Goal: Check status: Check status

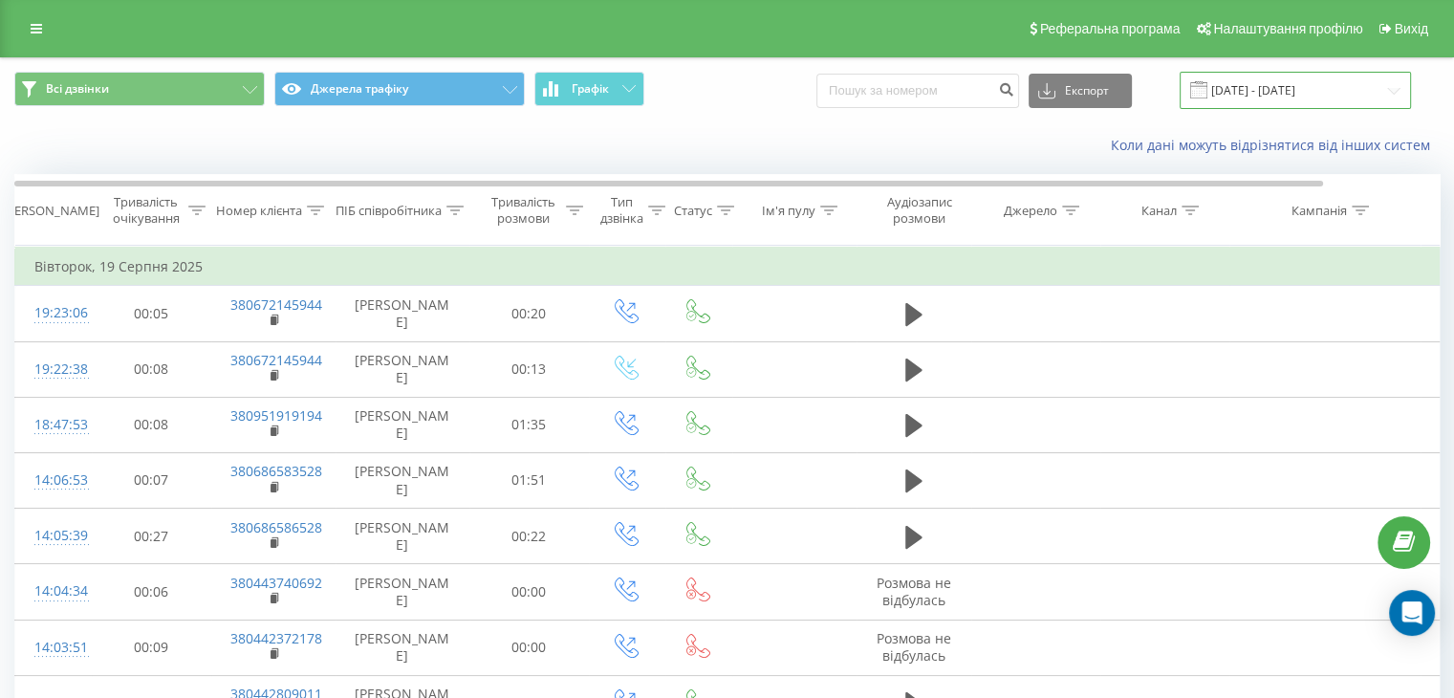
click at [1237, 91] on input "[DATE] - [DATE]" at bounding box center [1295, 90] width 231 height 37
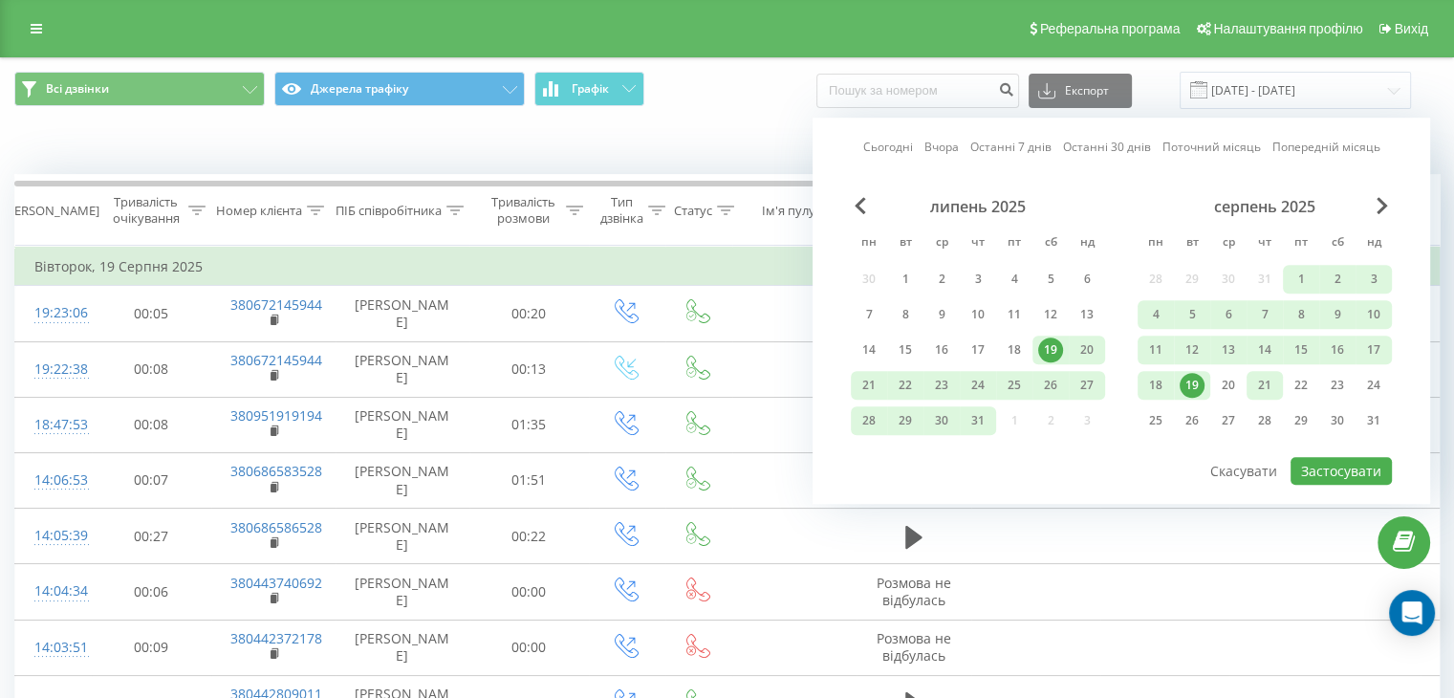
click at [1261, 381] on div "21" at bounding box center [1264, 385] width 25 height 25
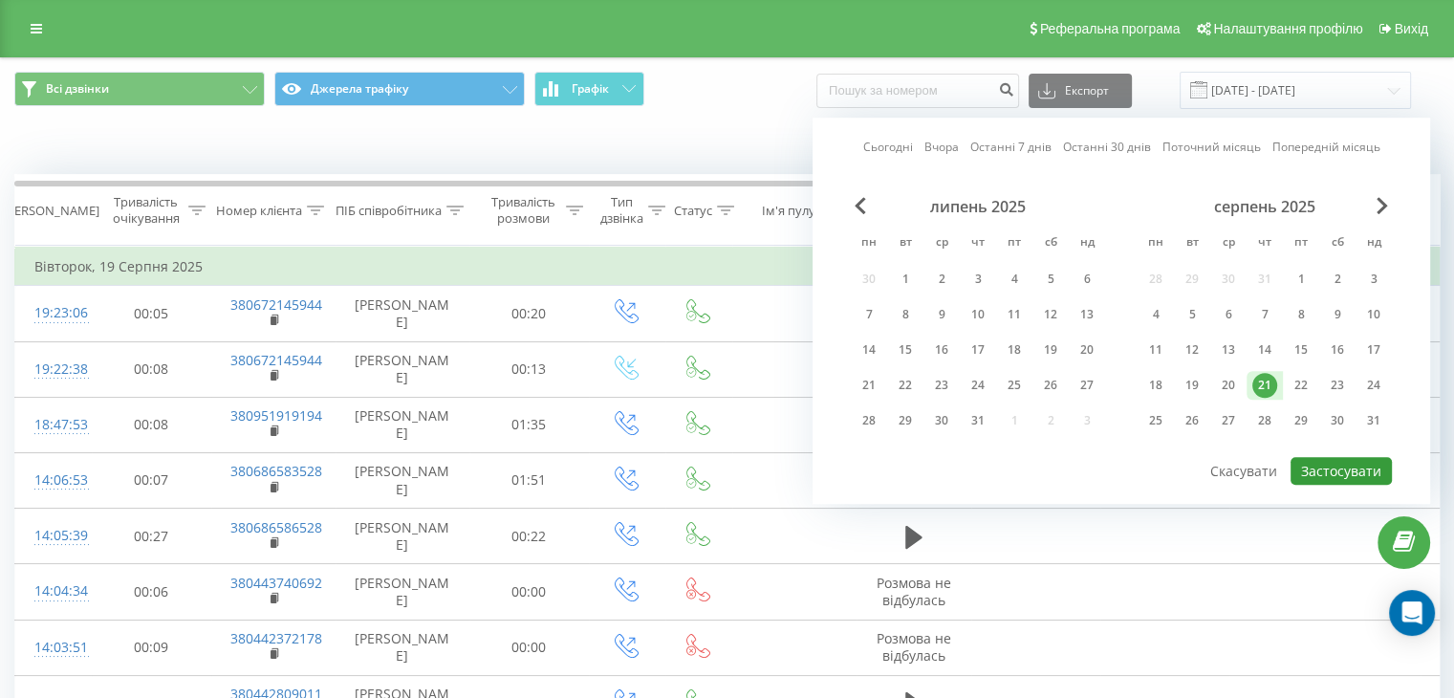
click at [1342, 468] on button "Застосувати" at bounding box center [1341, 471] width 101 height 28
type input "[DATE] - [DATE]"
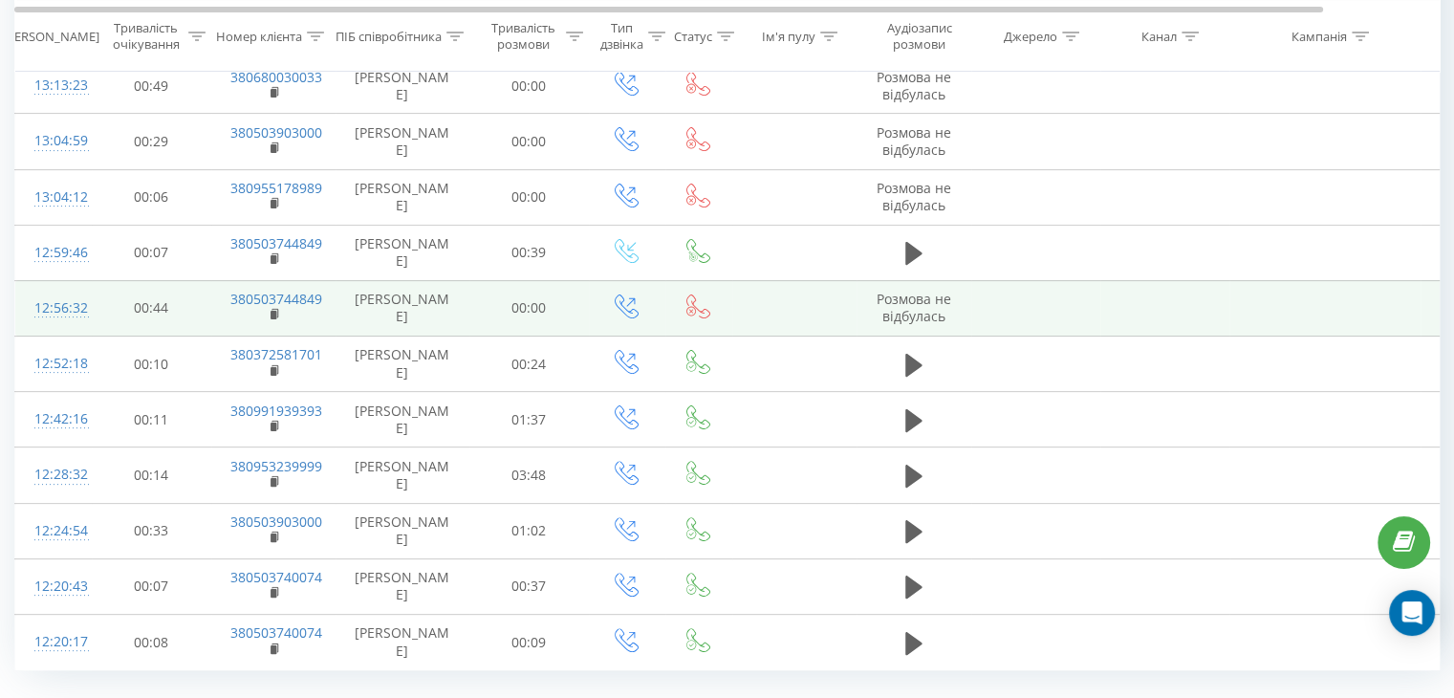
scroll to position [478, 0]
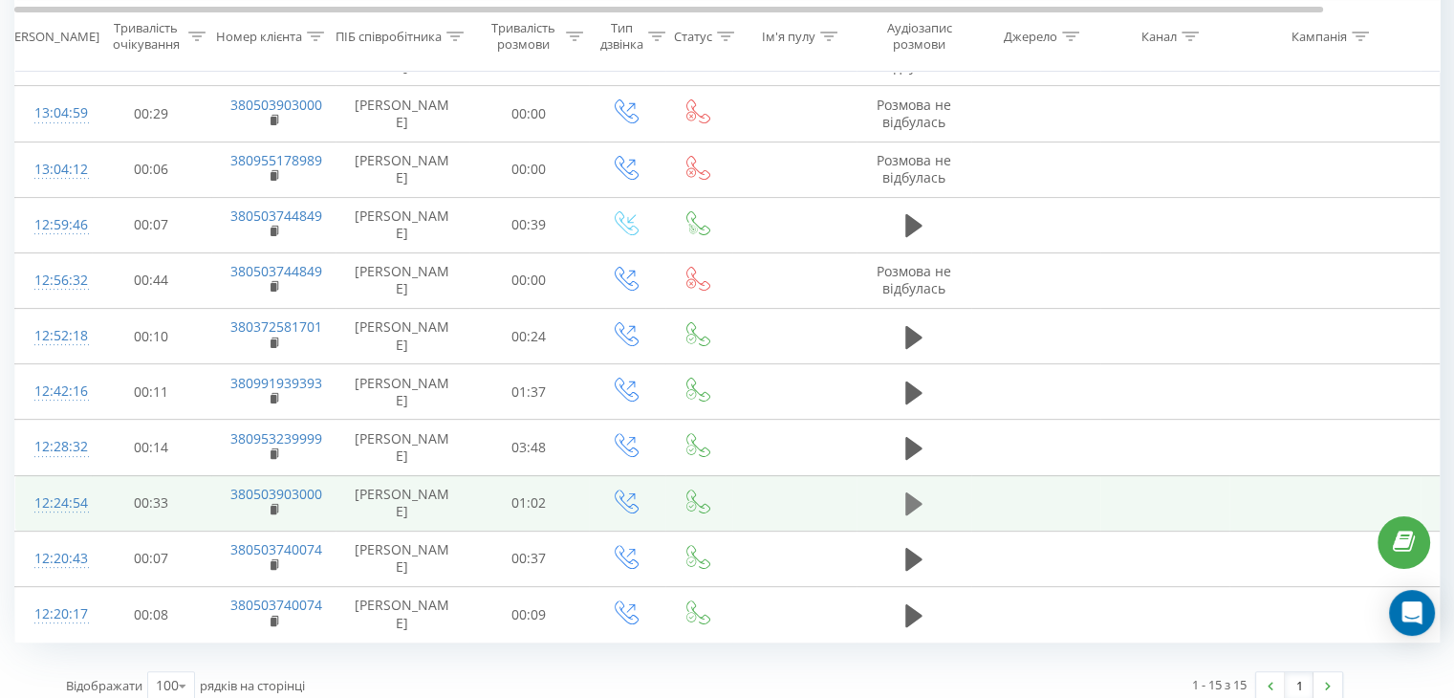
click at [911, 501] on icon at bounding box center [913, 503] width 17 height 23
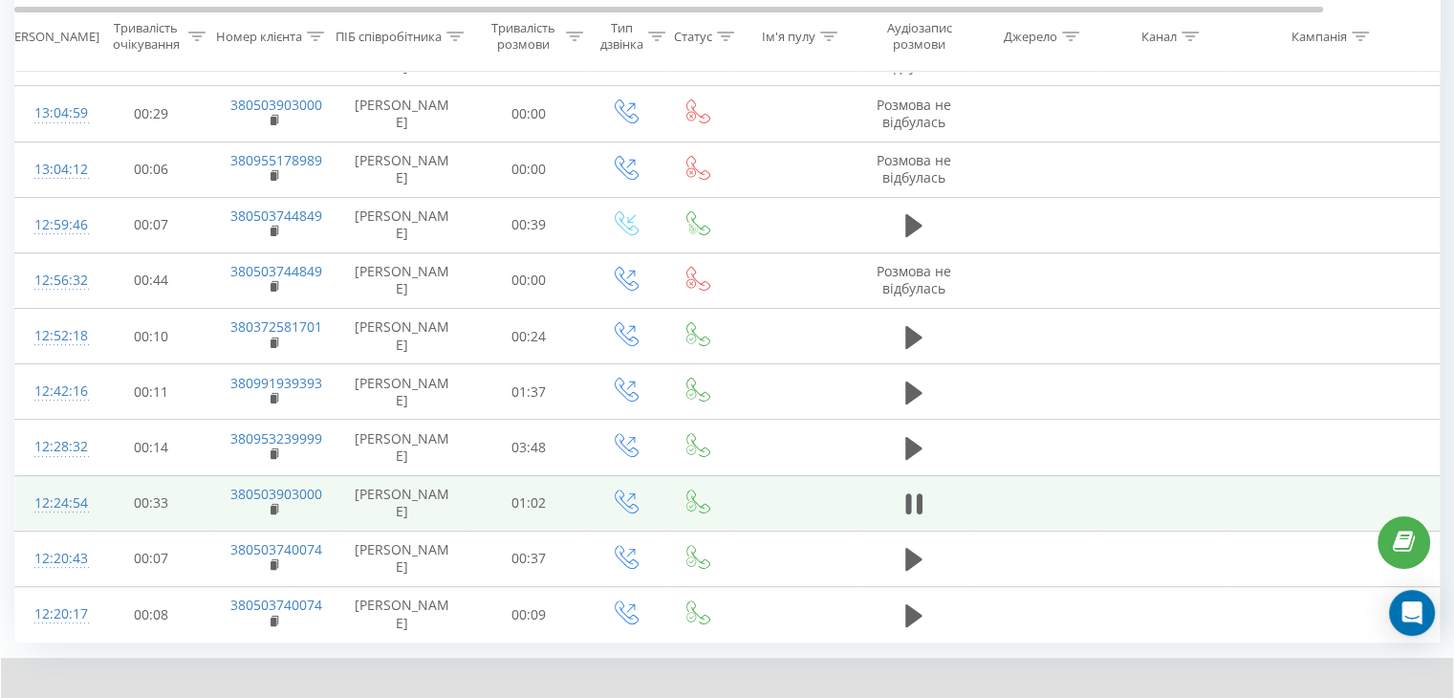
click at [1151, 651] on div "Всі дзвінки Джерела трафіку Графік Експорт .csv .xls .xlsx [DATE] - [DATE] Коли…" at bounding box center [726, 183] width 1425 height 1207
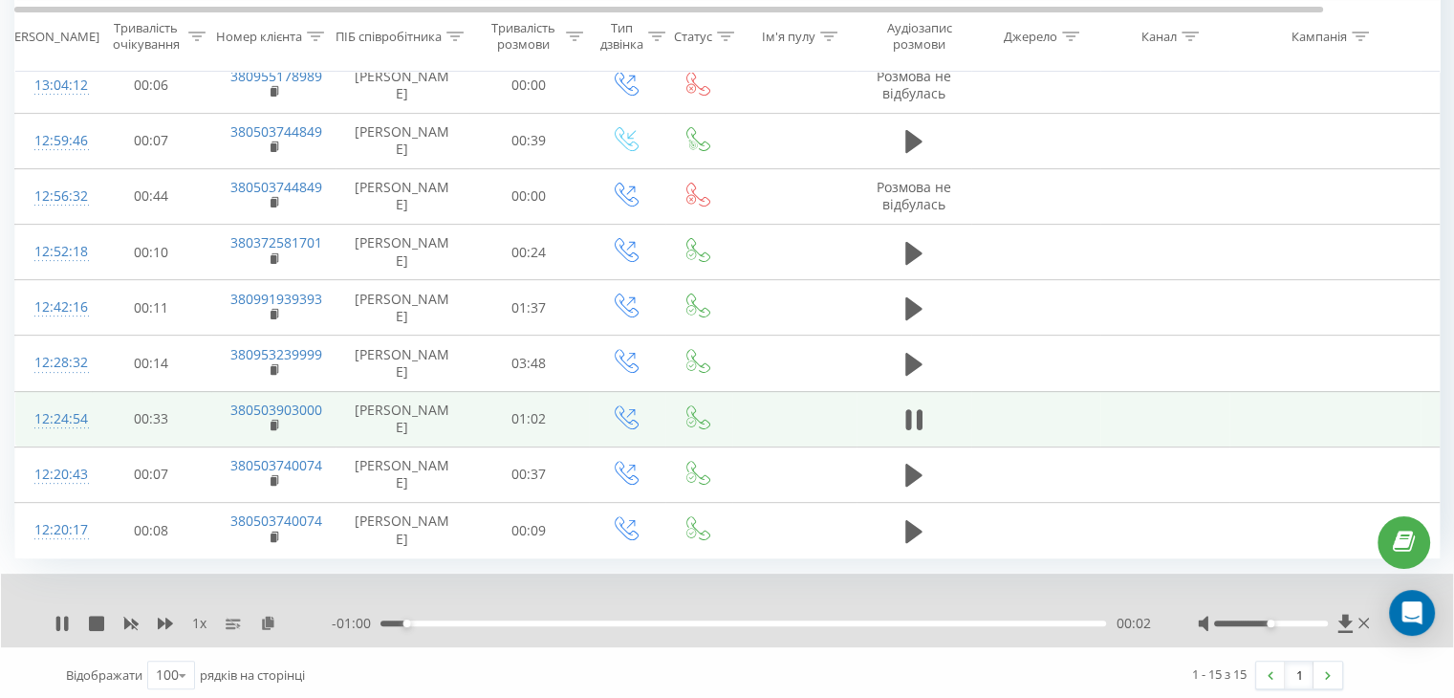
scroll to position [564, 0]
click at [913, 619] on div "00:03" at bounding box center [744, 622] width 726 height 6
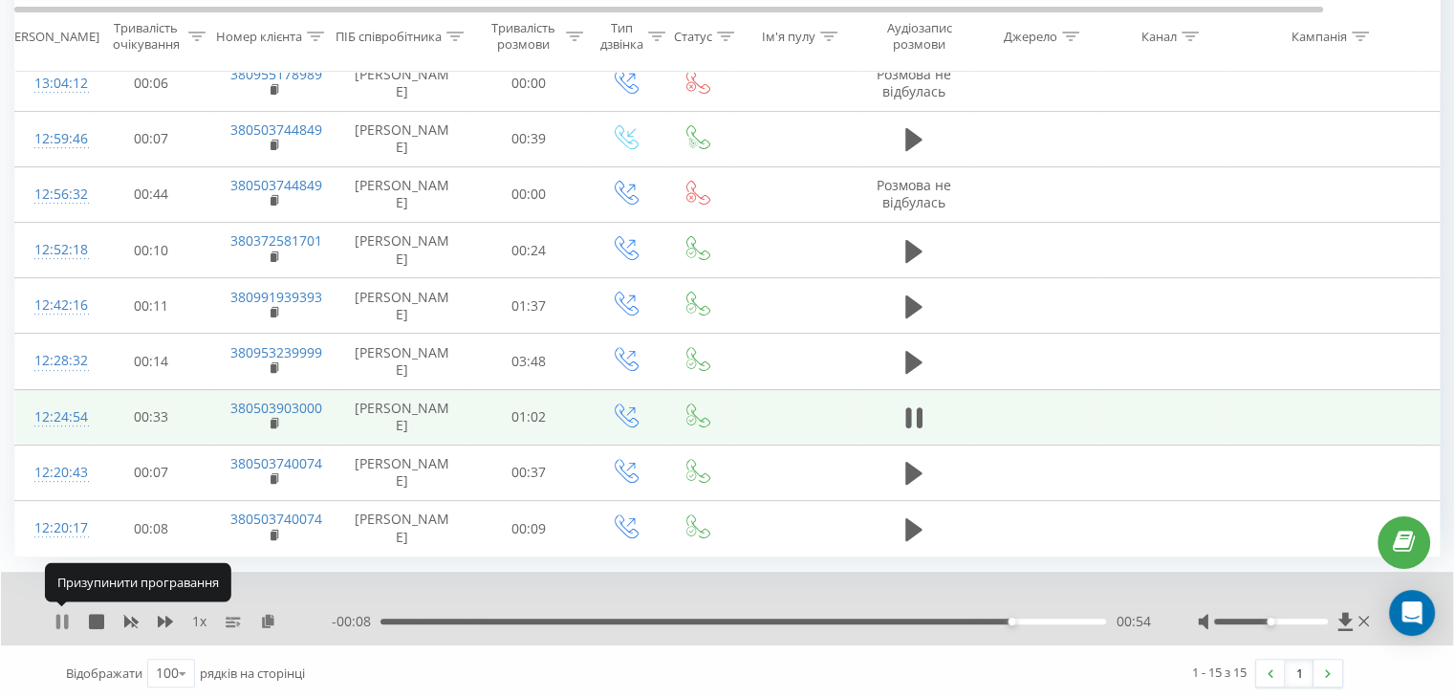
click at [65, 614] on icon at bounding box center [66, 621] width 4 height 15
